Goal: Register for event/course

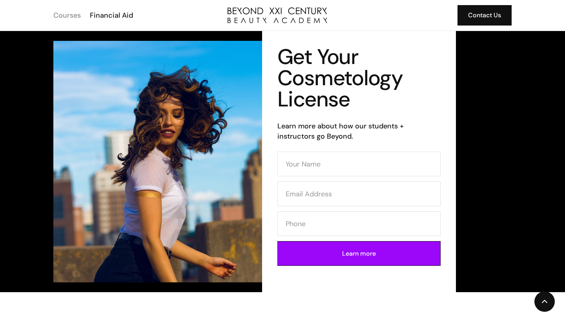
click at [67, 15] on div "Courses" at bounding box center [66, 15] width 27 height 10
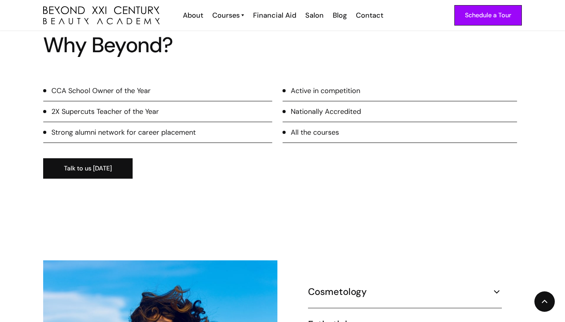
scroll to position [521, 0]
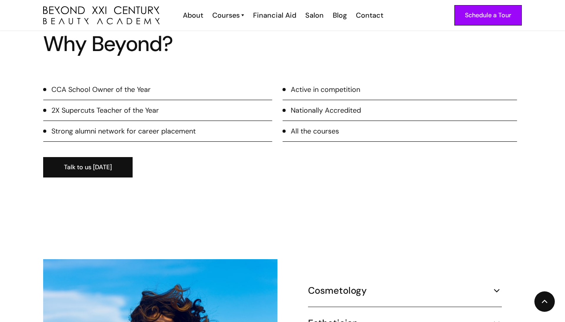
click at [314, 126] on li "All the courses" at bounding box center [399, 134] width 235 height 16
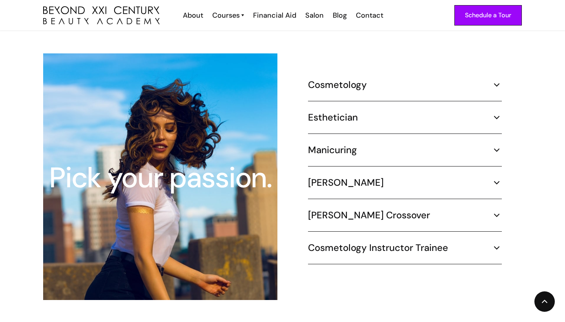
scroll to position [728, 0]
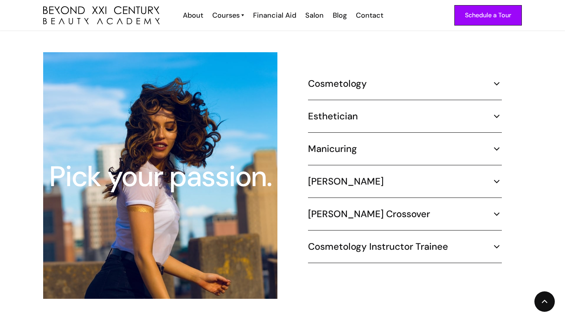
click at [340, 110] on h5 "Esthetician" at bounding box center [333, 116] width 50 height 12
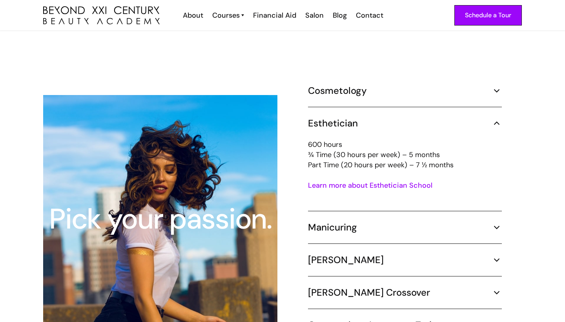
scroll to position [695, 0]
click at [398, 84] on div "Cosmetology" at bounding box center [405, 90] width 194 height 12
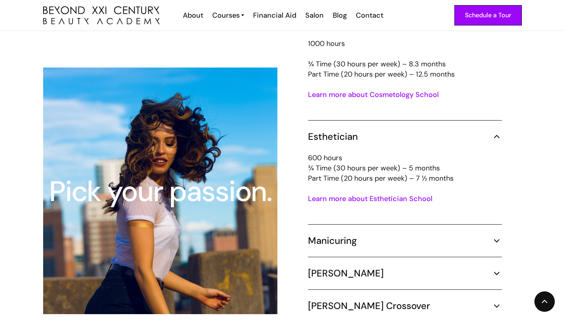
scroll to position [766, 0]
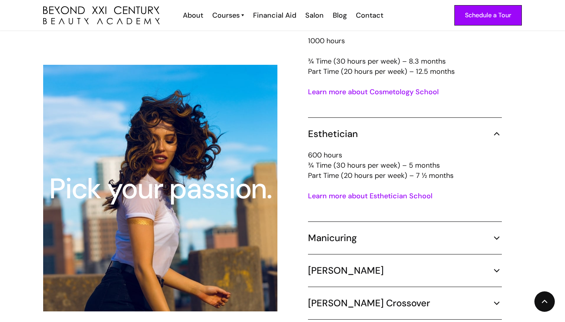
click at [366, 191] on link "Learn more about Esthetician School" at bounding box center [370, 195] width 124 height 9
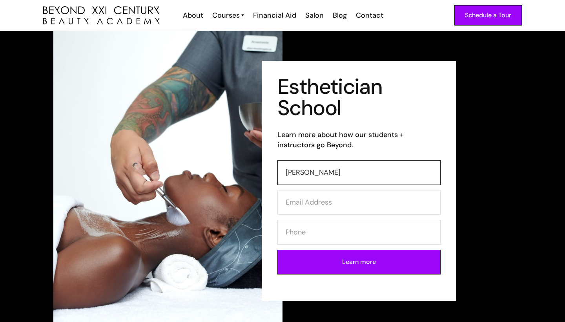
type input "Cindy Soto"
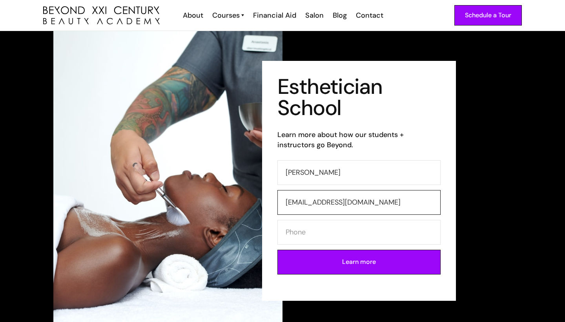
type input "cindyssoto10@gmail.com"
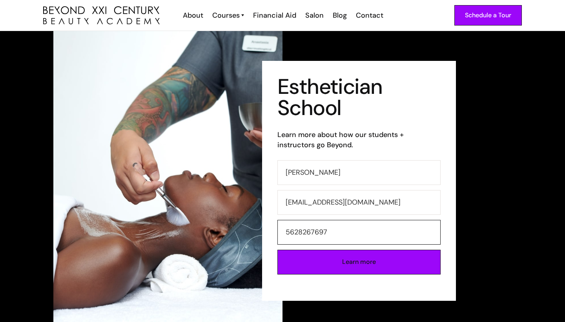
type input "5628267697"
click at [359, 263] on input "Learn more" at bounding box center [358, 261] width 163 height 25
type input "Please wait..."
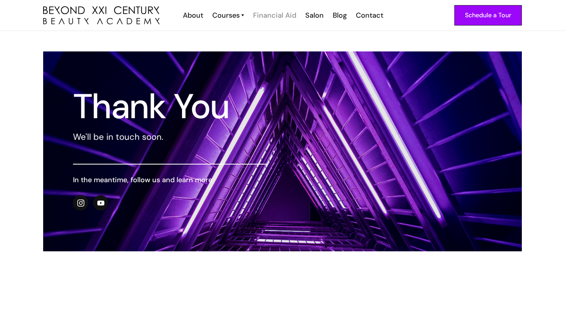
click at [275, 14] on div "Financial Aid" at bounding box center [274, 15] width 43 height 10
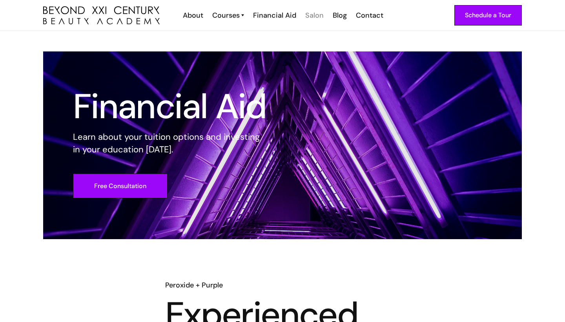
click at [313, 16] on div "Salon" at bounding box center [314, 15] width 18 height 10
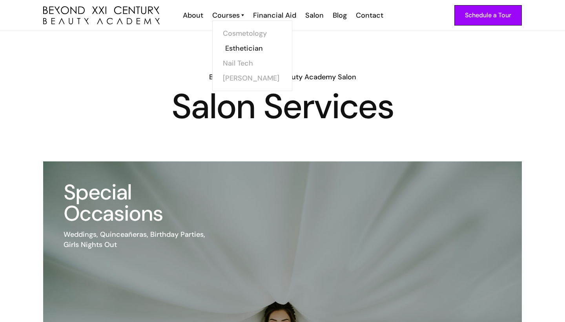
click at [240, 44] on link "Esthetician" at bounding box center [254, 48] width 59 height 15
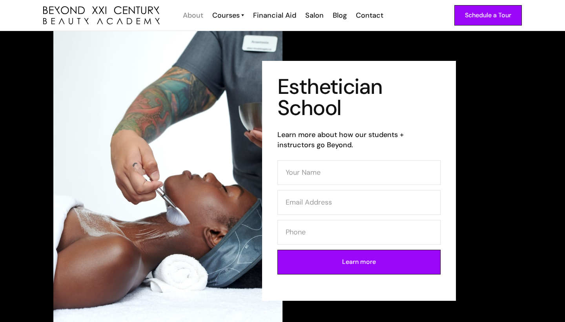
click at [194, 15] on div "About" at bounding box center [193, 15] width 20 height 10
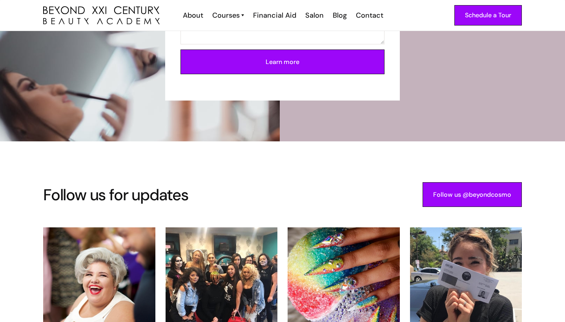
scroll to position [1419, 0]
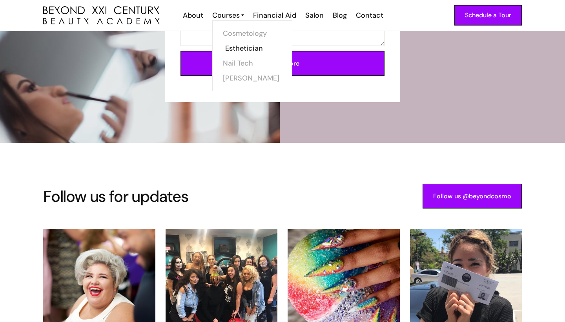
click at [242, 46] on link "Esthetician" at bounding box center [254, 48] width 59 height 15
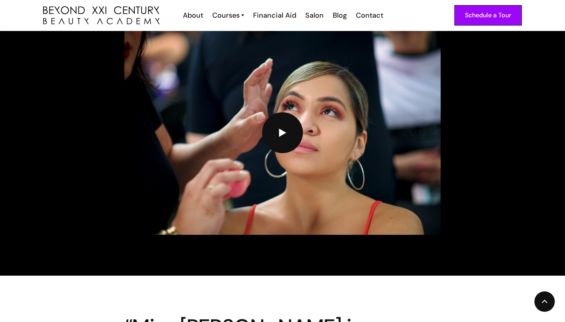
scroll to position [1750, 0]
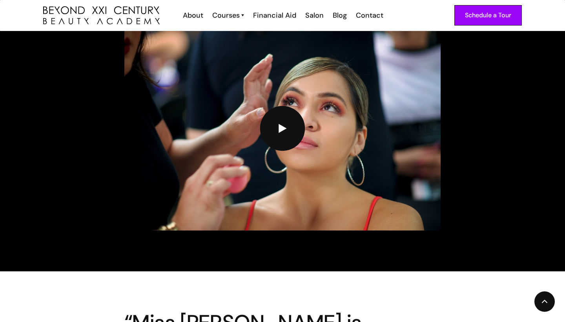
click at [289, 127] on link "open lightbox" at bounding box center [282, 128] width 45 height 45
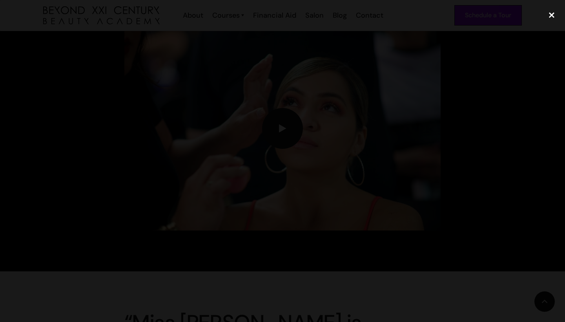
click at [554, 16] on div "close lightbox" at bounding box center [551, 14] width 27 height 17
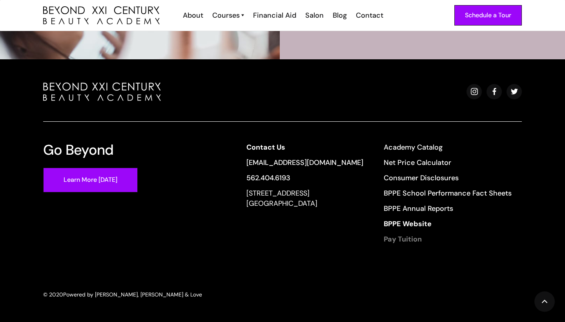
scroll to position [2528, 0]
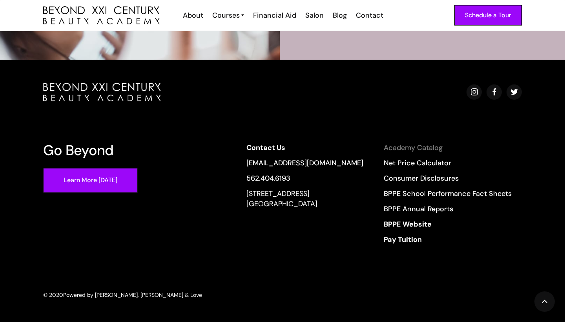
click at [416, 146] on link "Academy Catalog" at bounding box center [448, 147] width 128 height 10
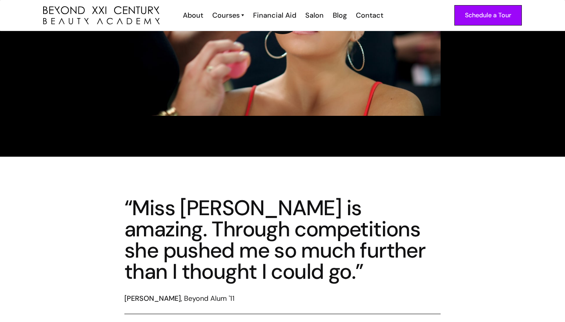
scroll to position [1843, 0]
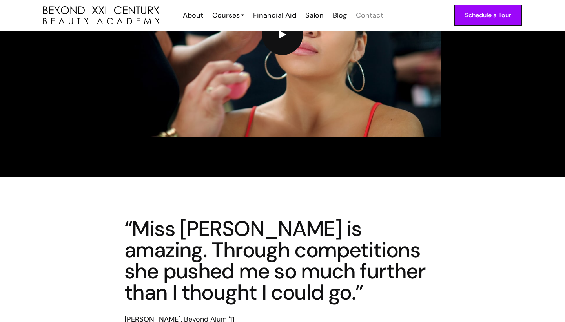
click at [375, 11] on div "Contact" at bounding box center [369, 15] width 27 height 10
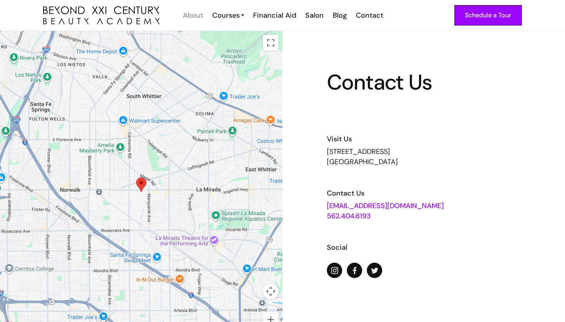
click at [197, 15] on div "About" at bounding box center [193, 15] width 20 height 10
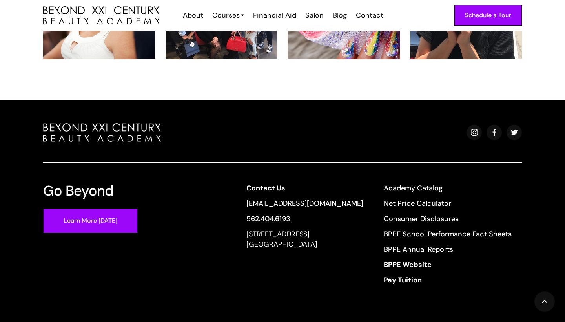
scroll to position [1700, 0]
